Goal: Find specific fact

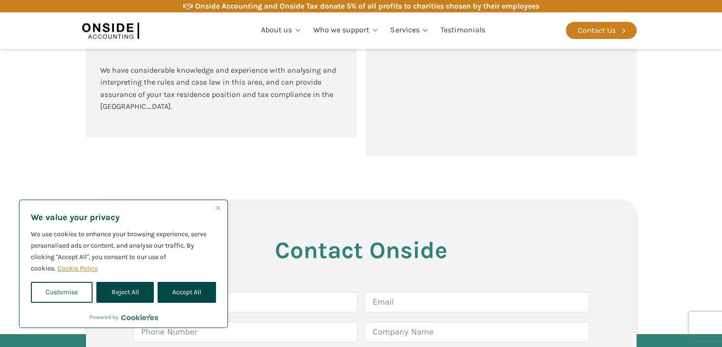
scroll to position [2385, 0]
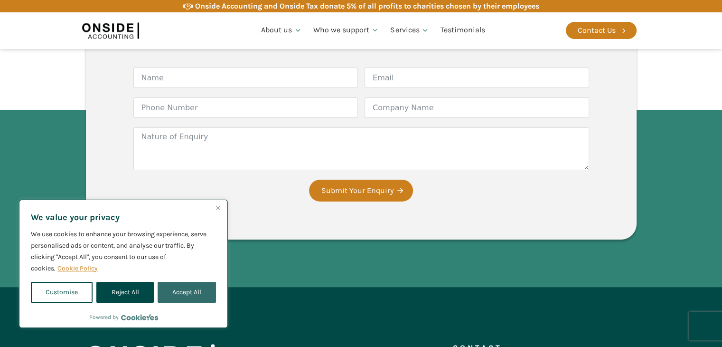
click at [188, 287] on button "Accept All" at bounding box center [187, 292] width 58 height 21
checkbox input "true"
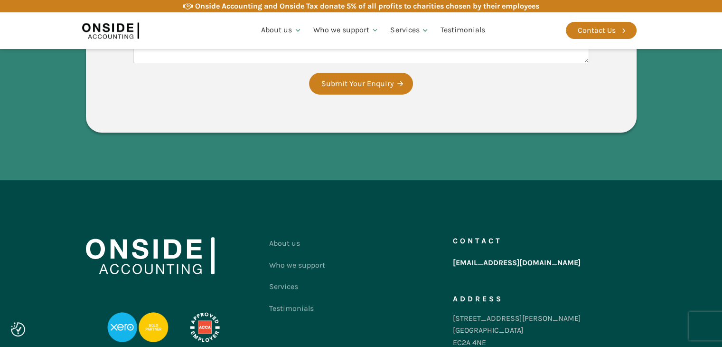
scroll to position [2546, 0]
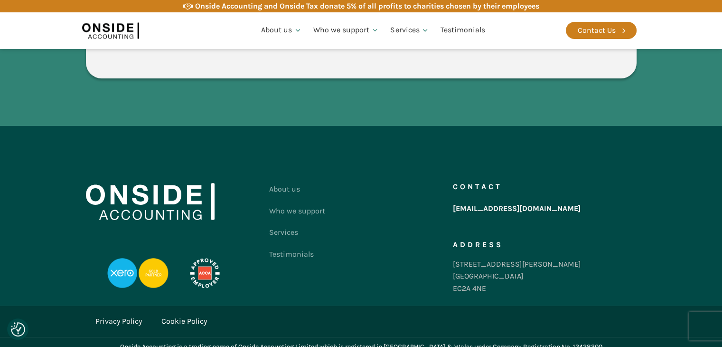
click at [570, 342] on div "Onside Accounting is a trading name of Onside Accounting Limited which is regis…" at bounding box center [361, 347] width 483 height 10
copy div "13428300"
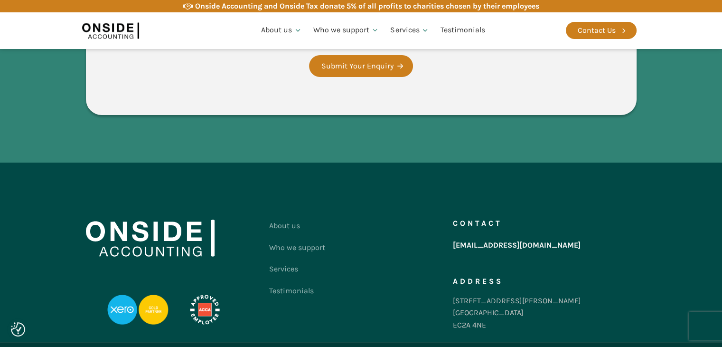
scroll to position [2546, 0]
